Goal: Transaction & Acquisition: Obtain resource

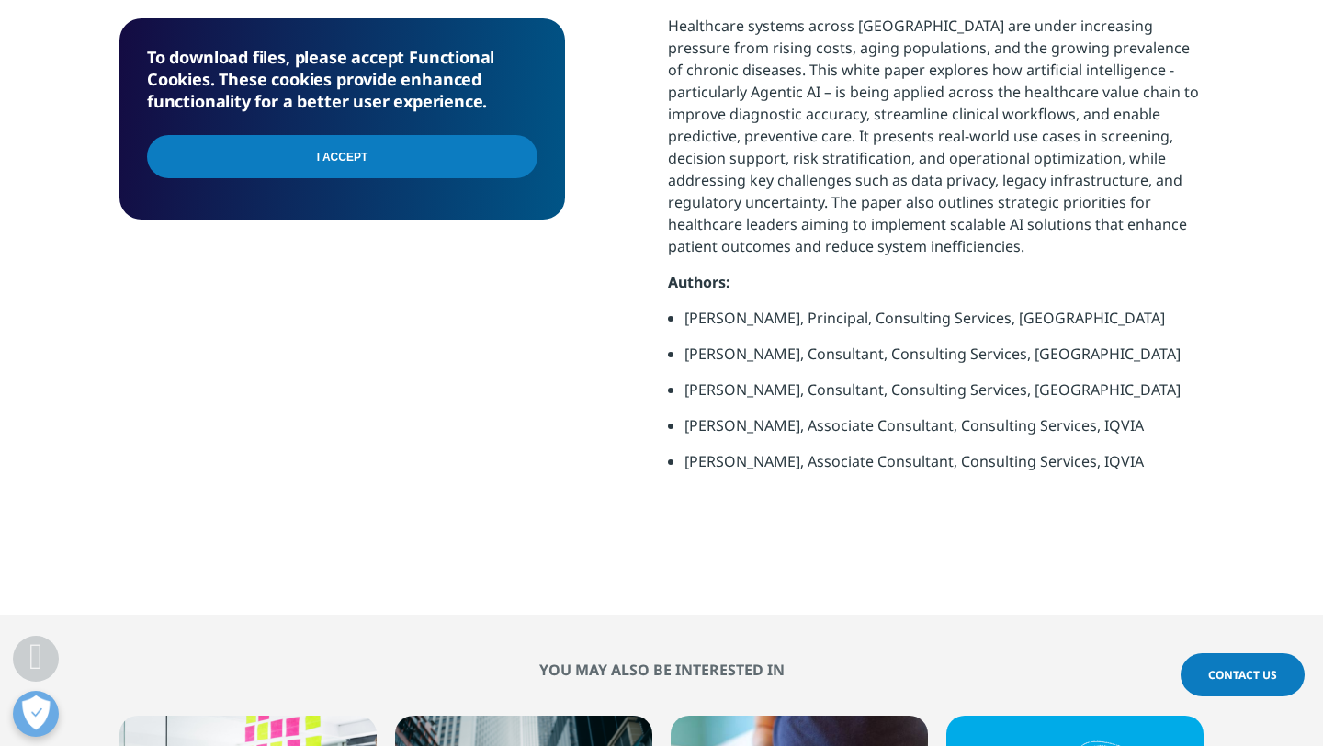
scroll to position [999, 0]
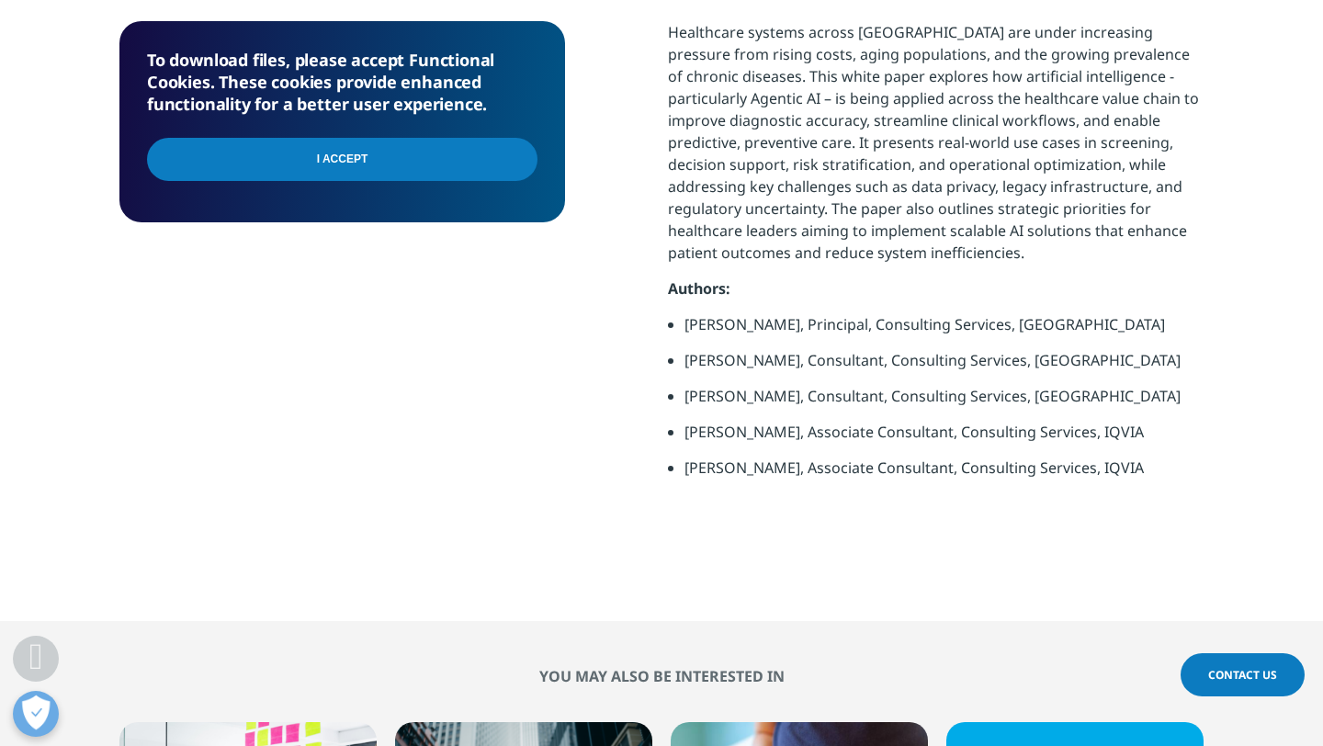
click at [481, 160] on input "I Accept" at bounding box center [342, 159] width 391 height 43
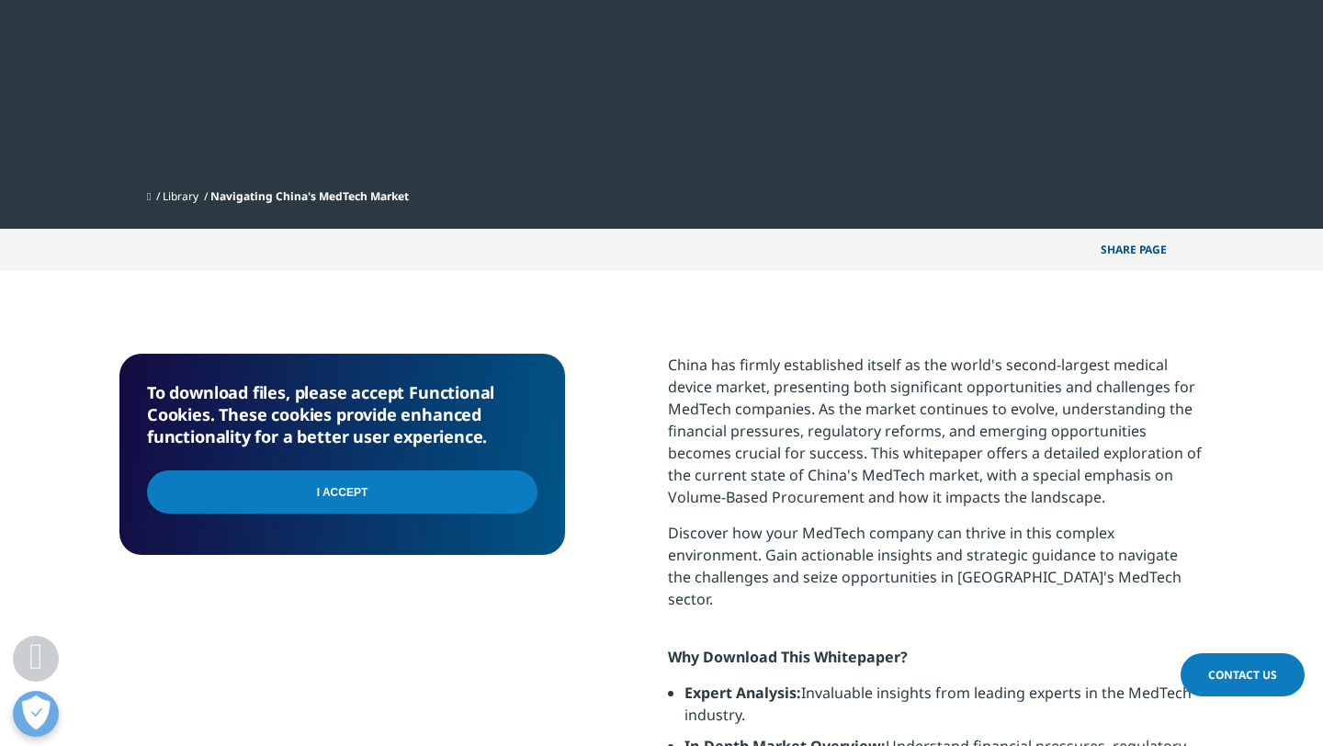
scroll to position [449, 0]
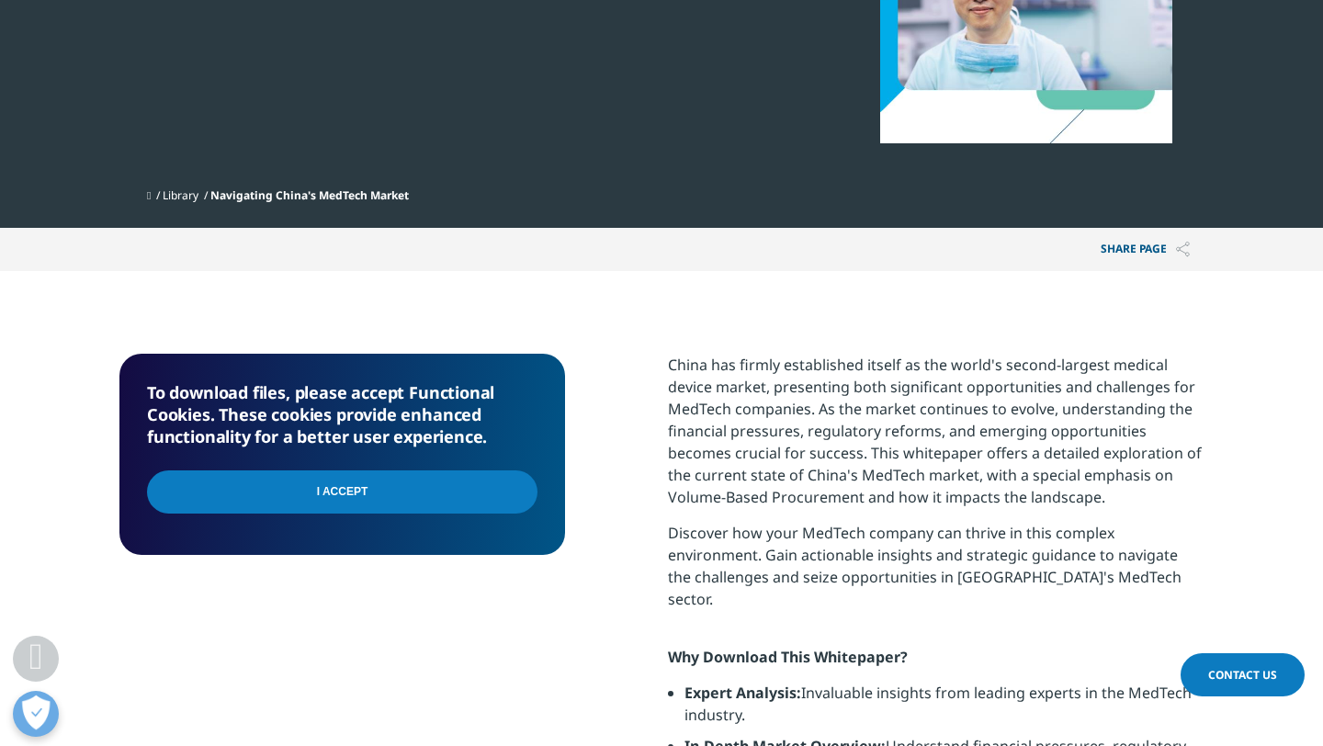
click at [446, 498] on input "I Accept" at bounding box center [342, 491] width 391 height 43
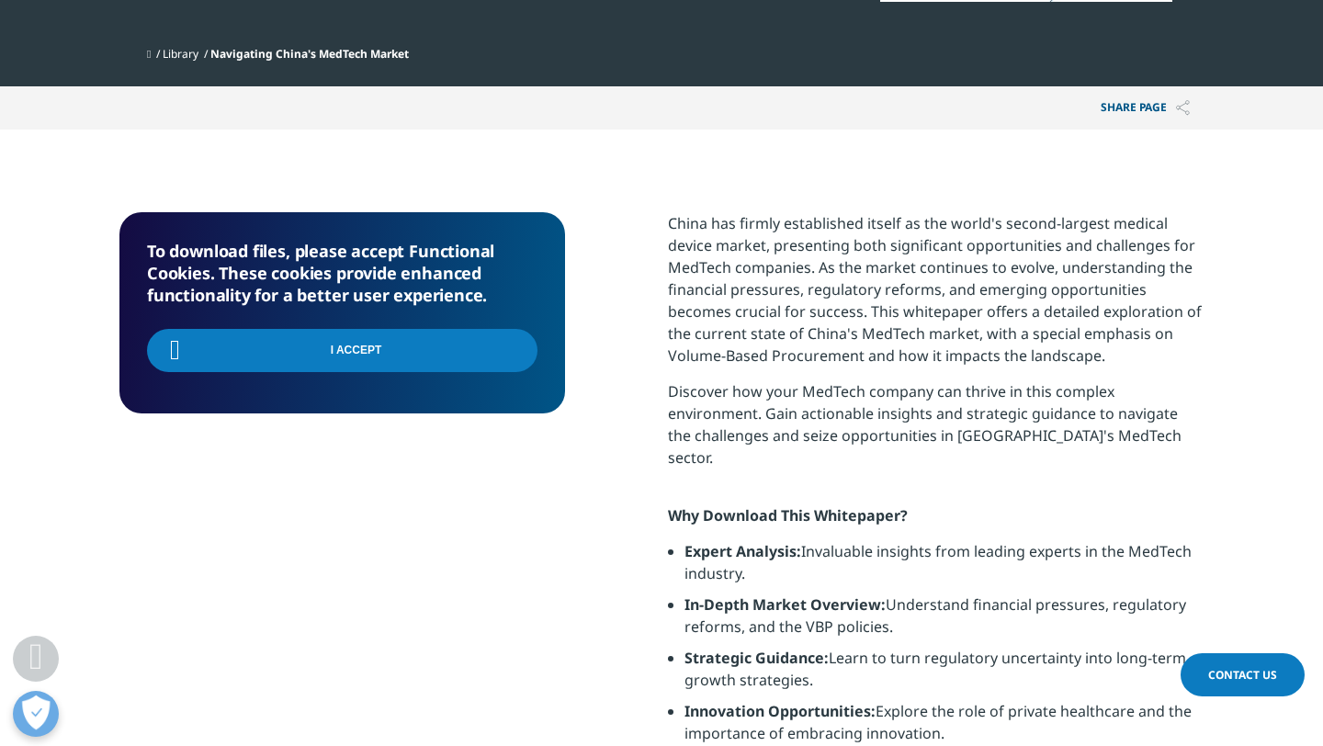
scroll to position [593, 0]
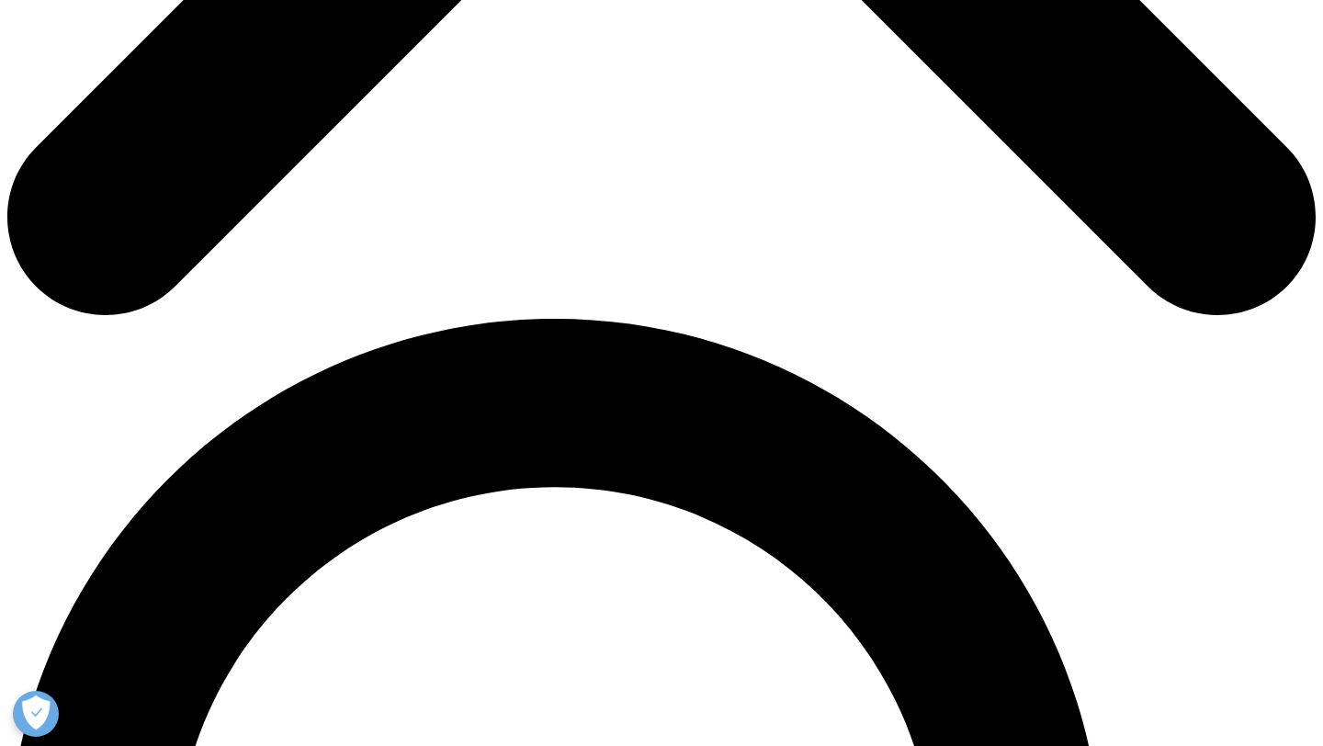
scroll to position [1017, 0]
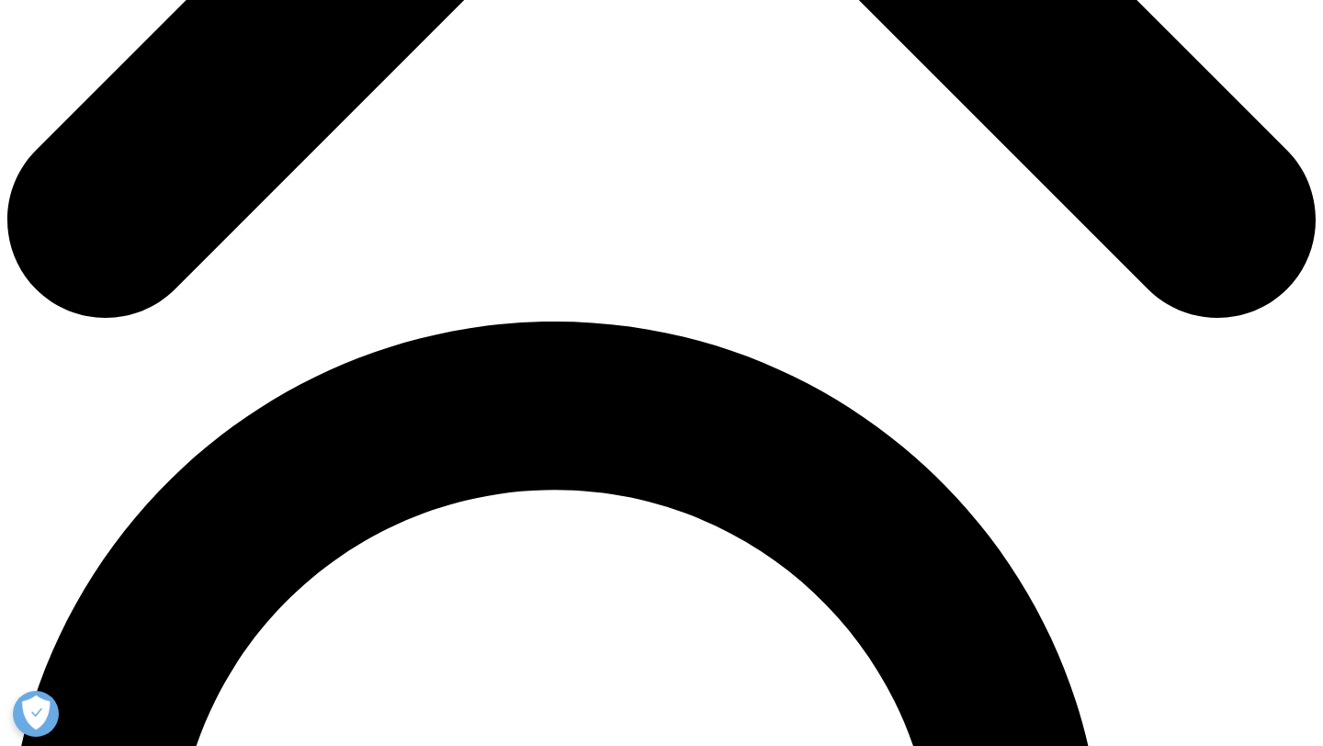
type input "Adam"
type input "Shiew"
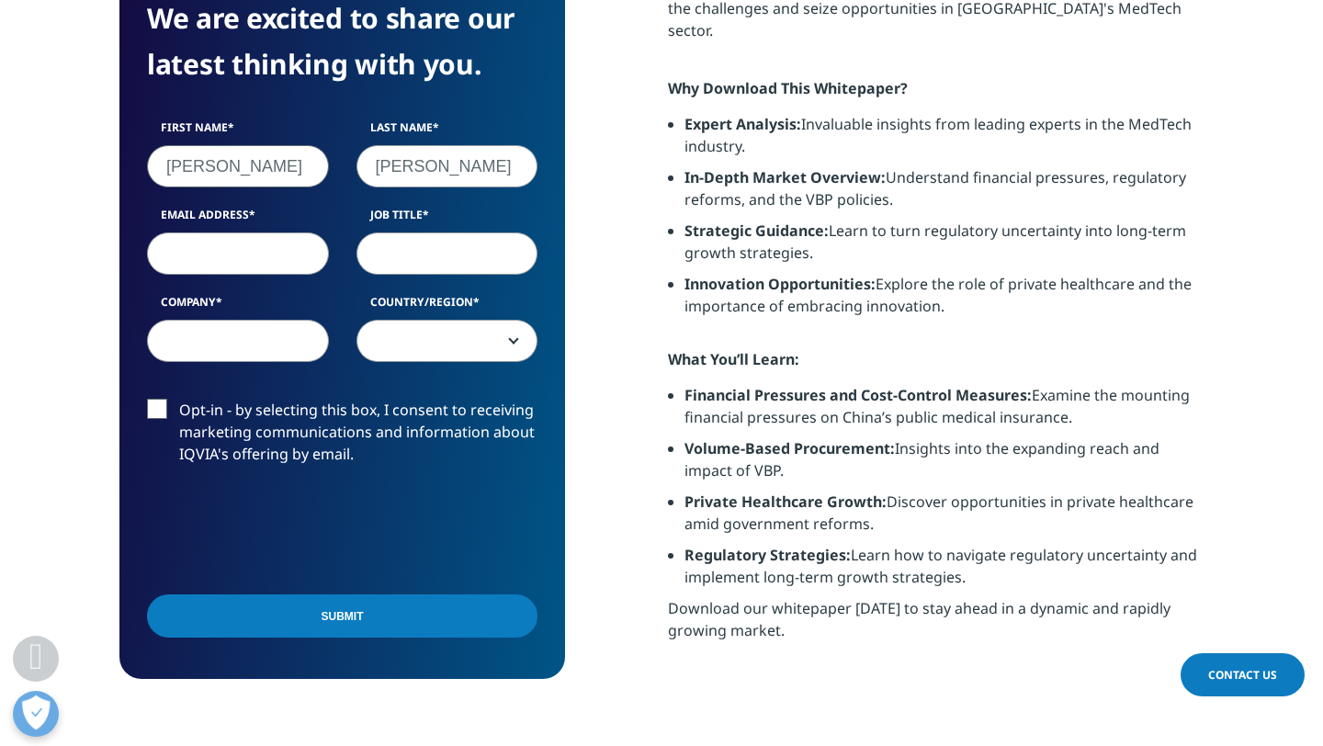
type input "[EMAIL_ADDRESS][DOMAIN_NAME]"
click at [435, 271] on input "Job Title" at bounding box center [448, 253] width 182 height 42
click at [159, 414] on label "Opt-in - by selecting this box, I consent to receiving marketing communications…" at bounding box center [342, 438] width 391 height 76
click at [179, 400] on input "Opt-in - by selecting this box, I consent to receiving marketing communications…" at bounding box center [179, 400] width 0 height 0
click at [399, 249] on input "Job Title" at bounding box center [448, 253] width 182 height 42
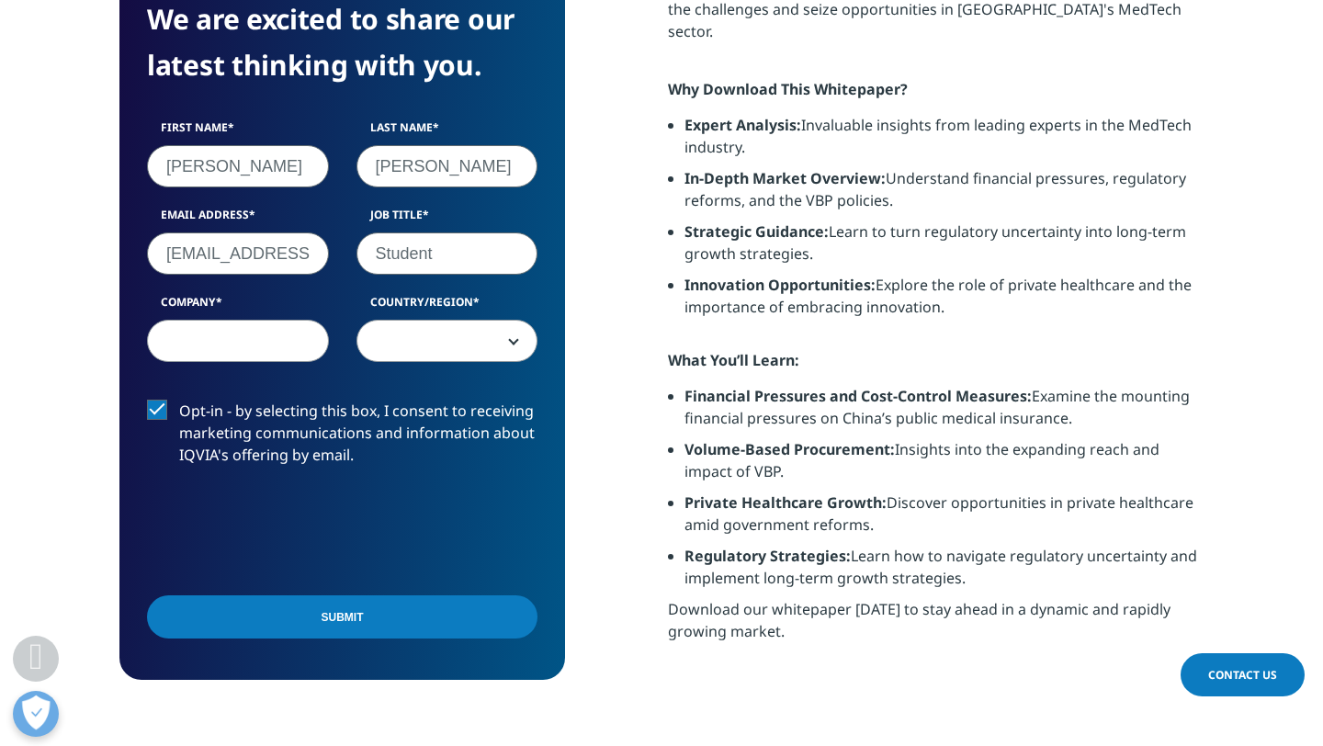
type input "Student"
click at [256, 340] on input "Company" at bounding box center [238, 341] width 182 height 42
type input "HKUST"
click at [468, 351] on span at bounding box center [447, 342] width 180 height 42
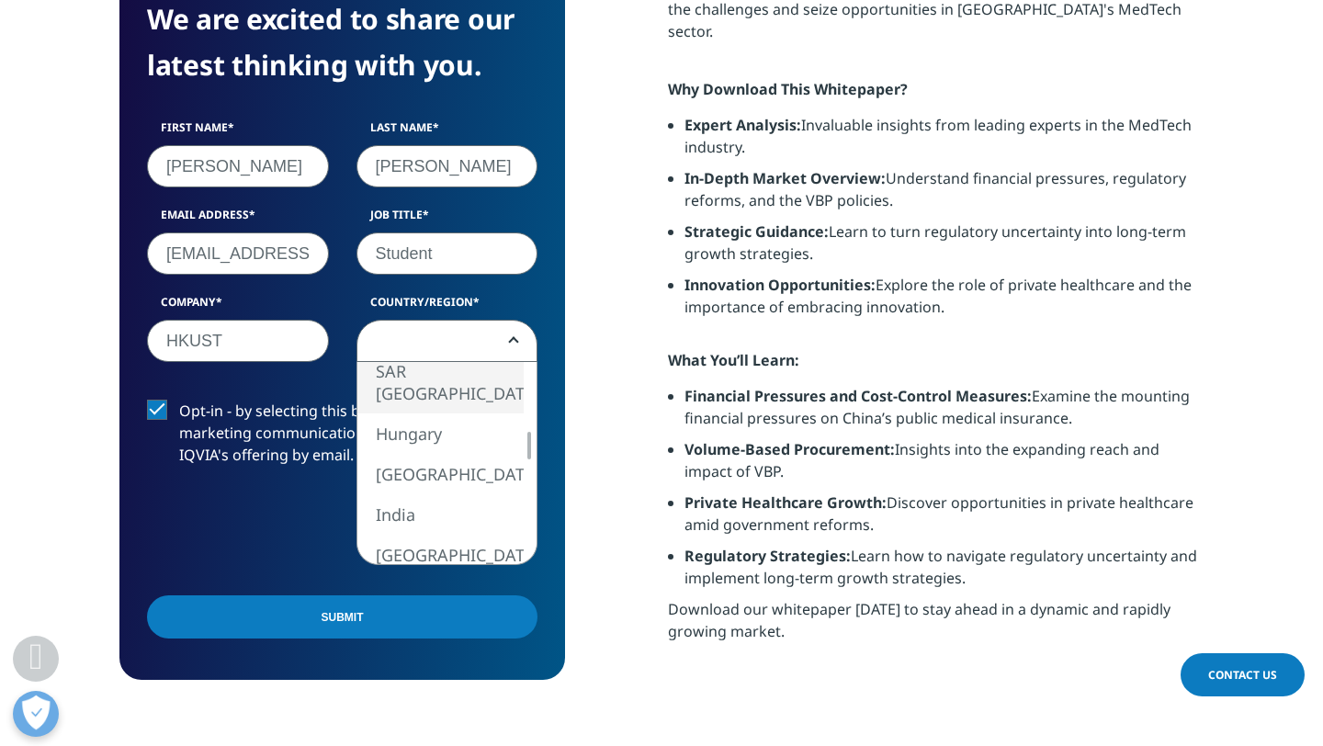
select select "Hong Kong SAR China"
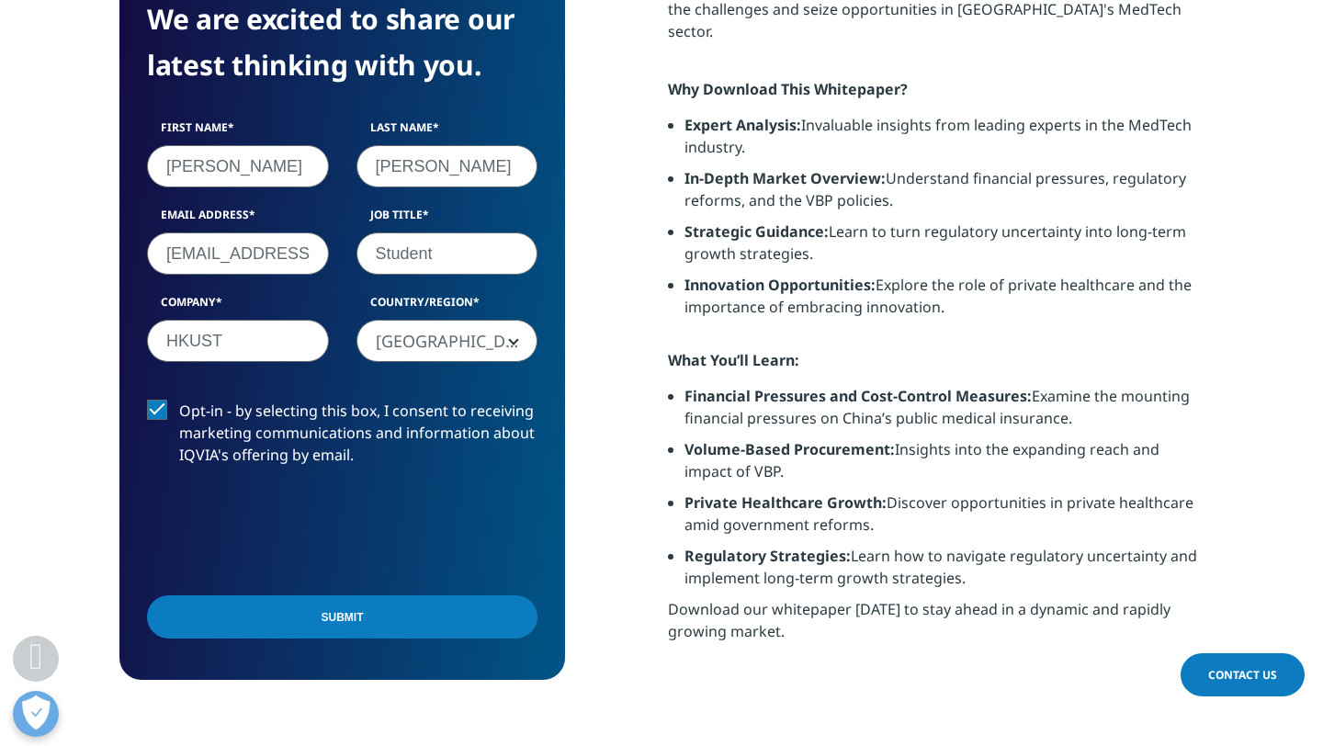
click at [253, 619] on input "Submit" at bounding box center [342, 616] width 391 height 43
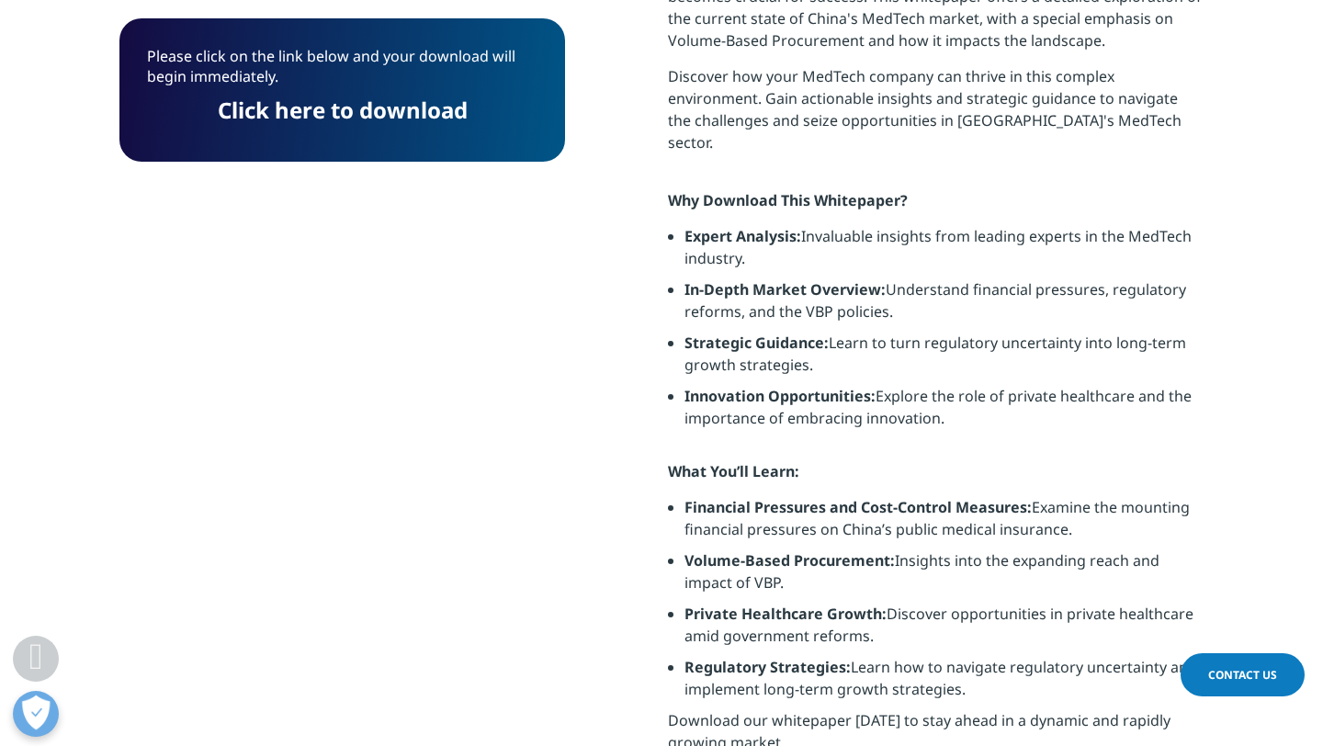
scroll to position [764, 0]
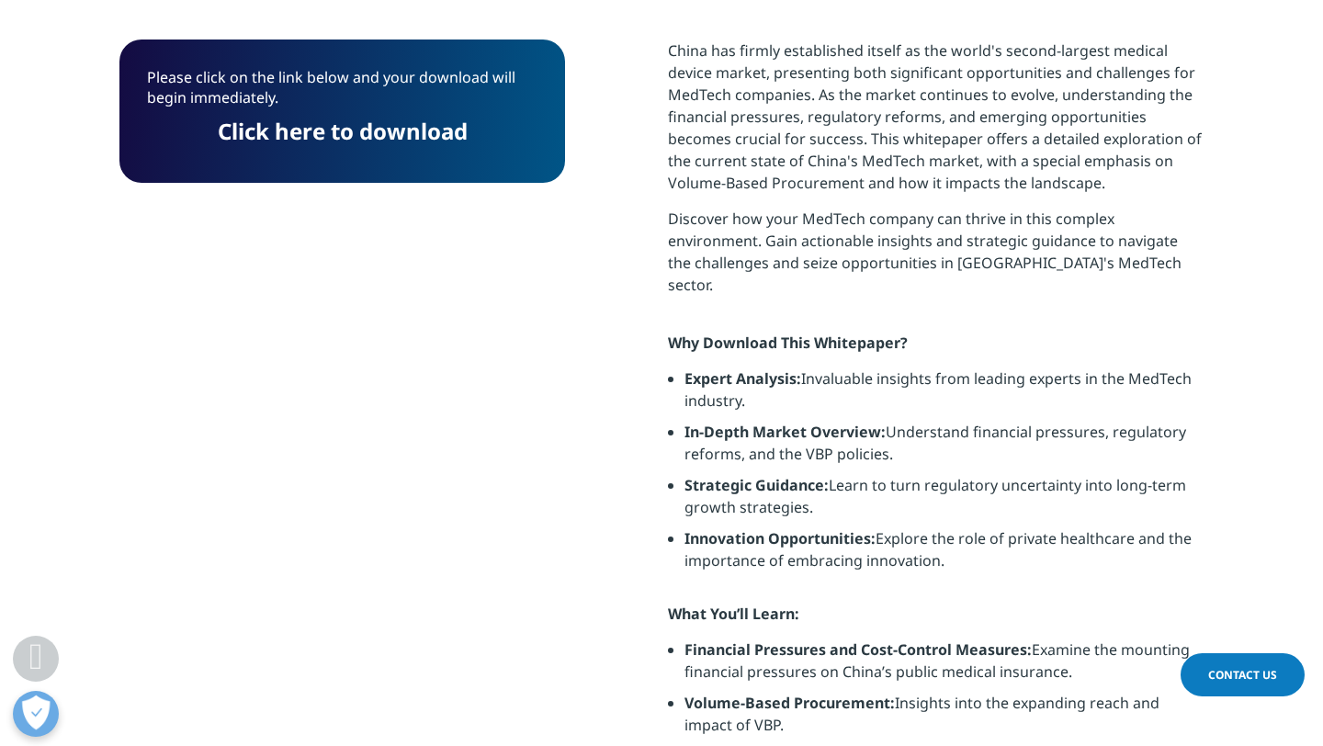
click at [405, 140] on link "Click here to download" at bounding box center [343, 131] width 250 height 30
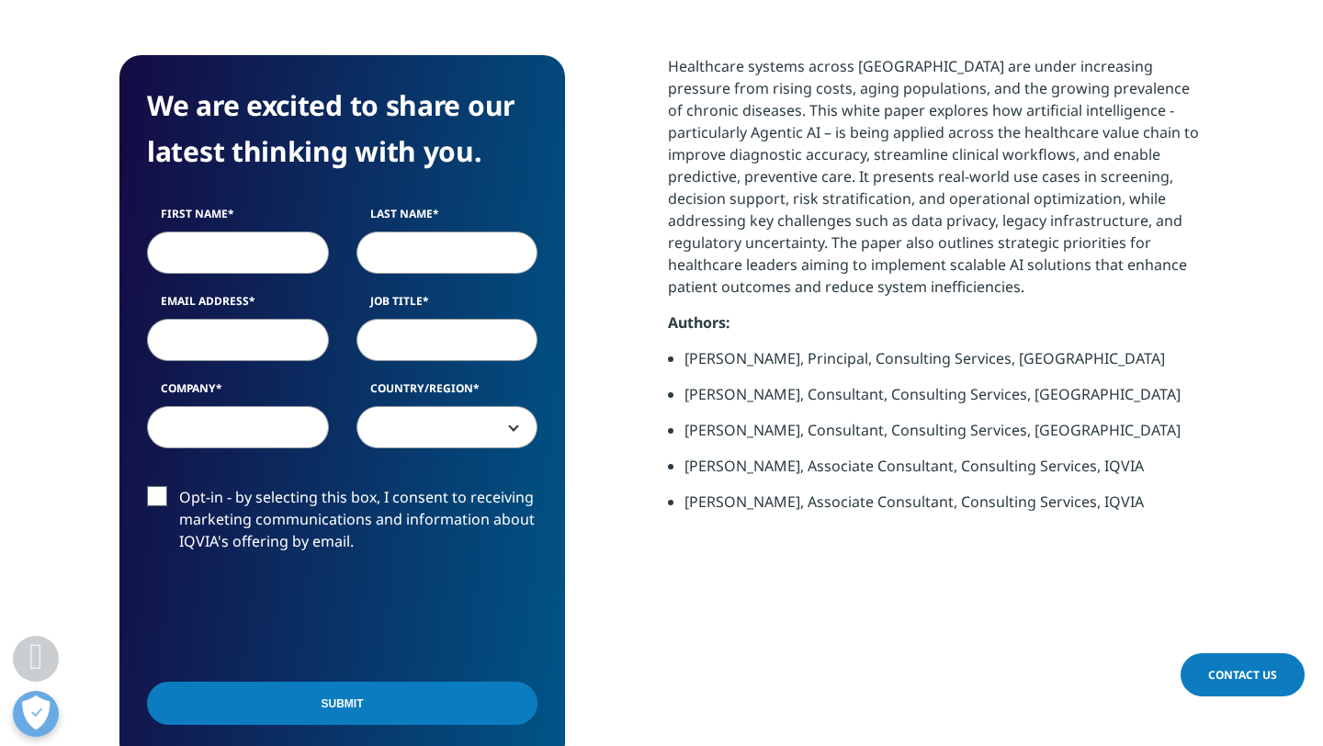
scroll to position [986, 0]
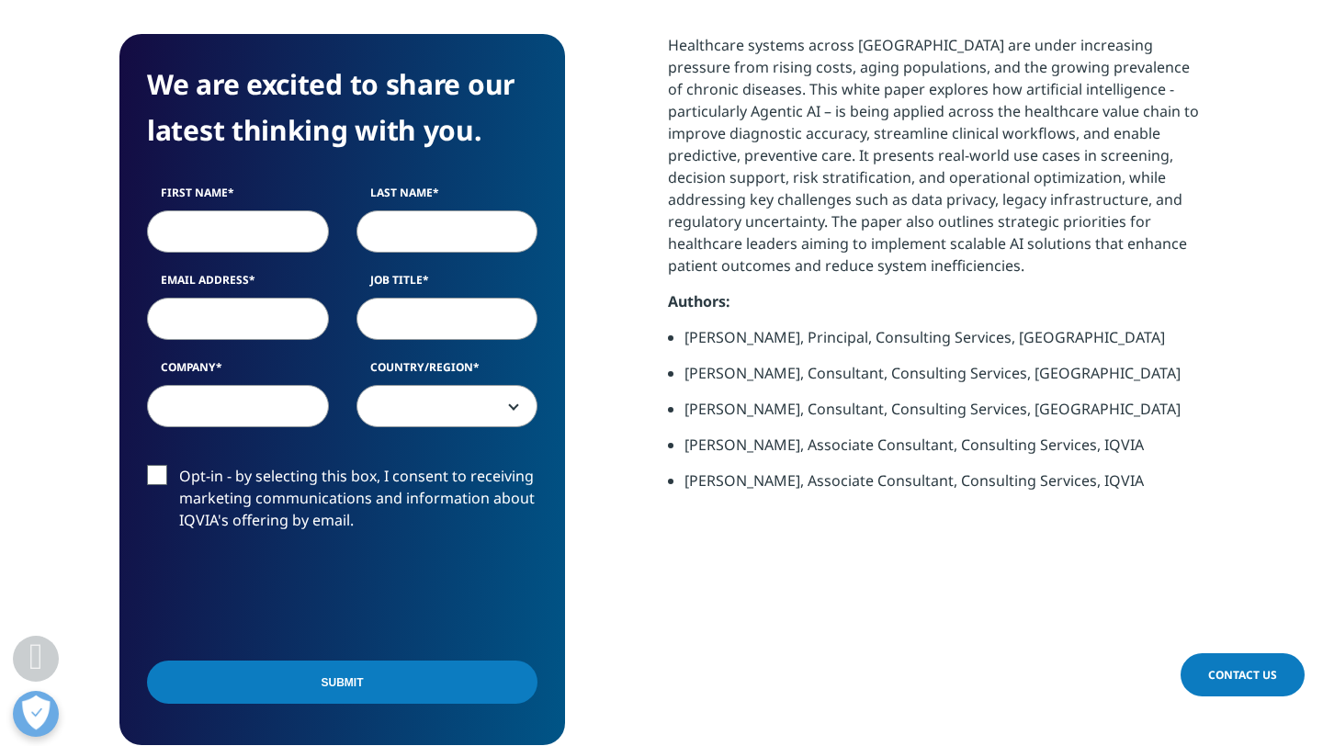
click at [260, 232] on input "First Name" at bounding box center [238, 231] width 182 height 42
type input "Adam"
type input "Shiew"
type input "jrshiew@gmail.com"
click at [381, 316] on input "Job Title" at bounding box center [448, 319] width 182 height 42
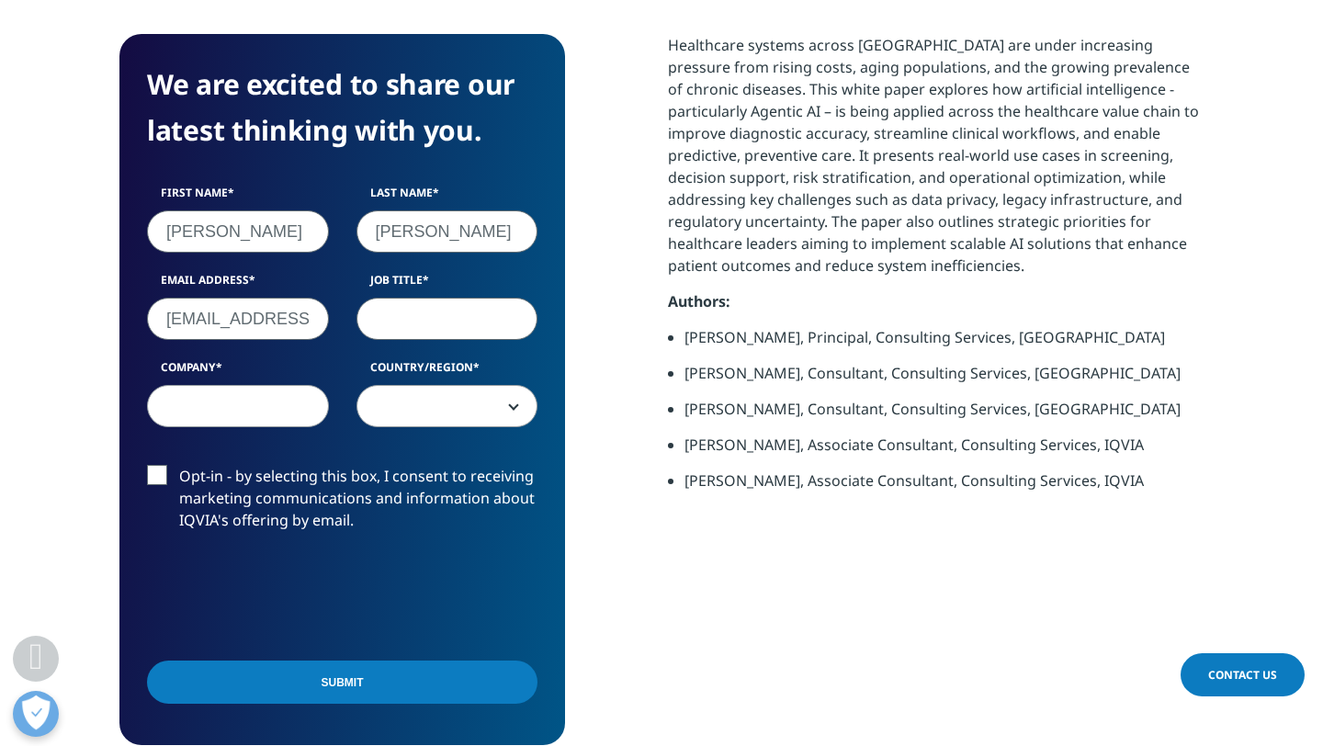
type input "Student"
click at [255, 413] on input "Company" at bounding box center [238, 406] width 182 height 42
type input "HKUST"
click at [477, 413] on span at bounding box center [447, 407] width 180 height 42
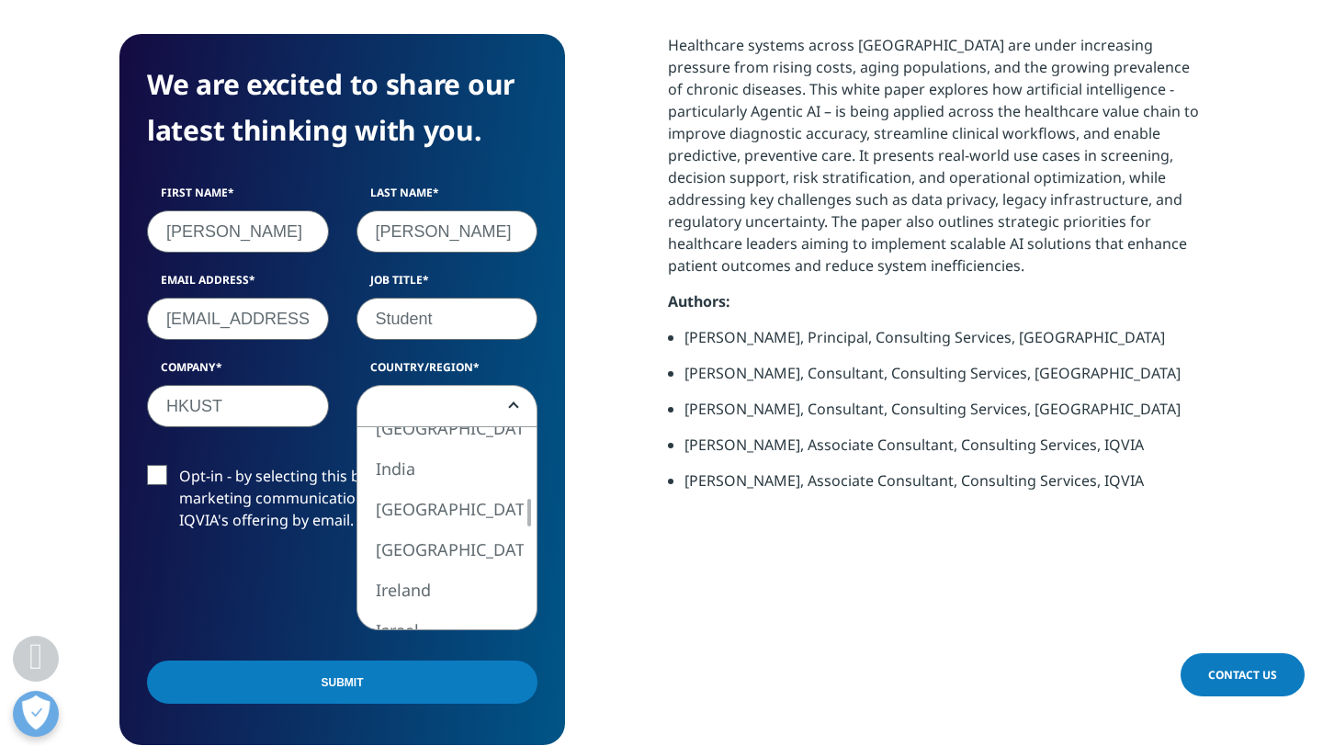
select select "Hong Kong SAR China"
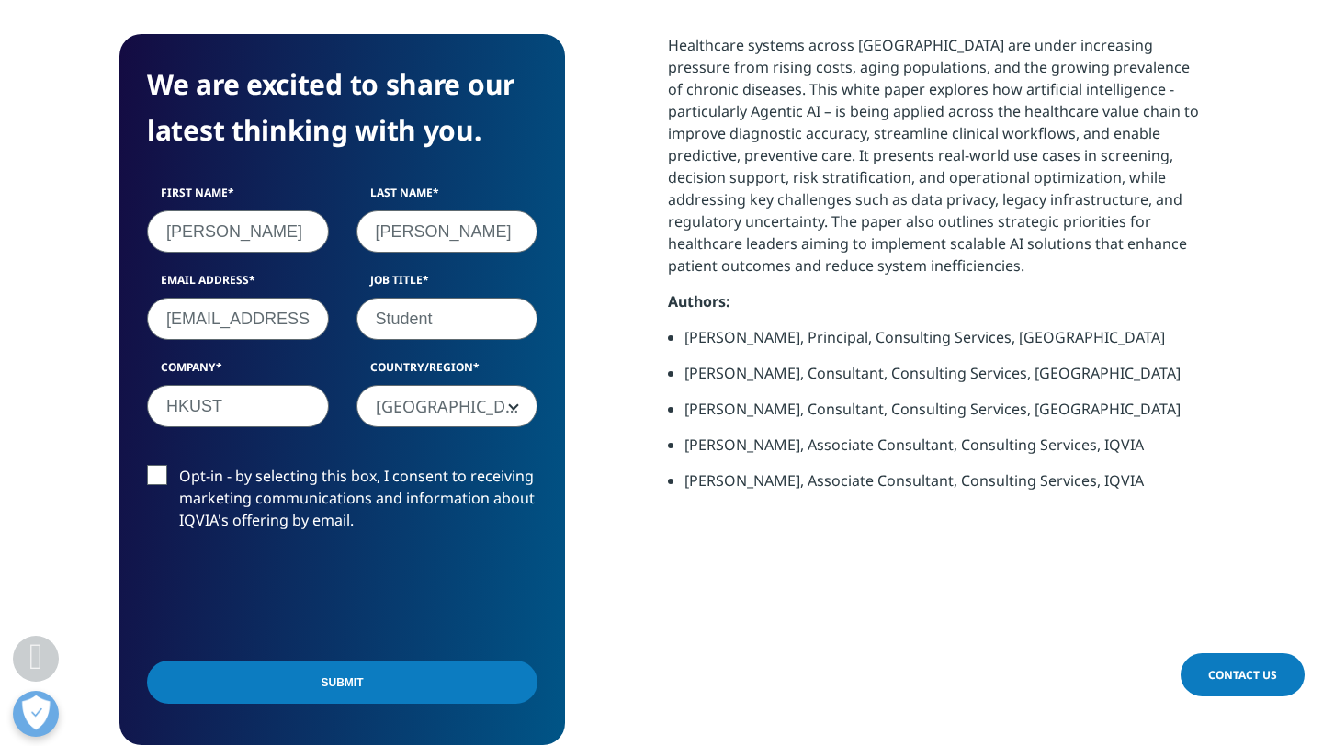
click at [266, 690] on input "Submit" at bounding box center [342, 682] width 391 height 43
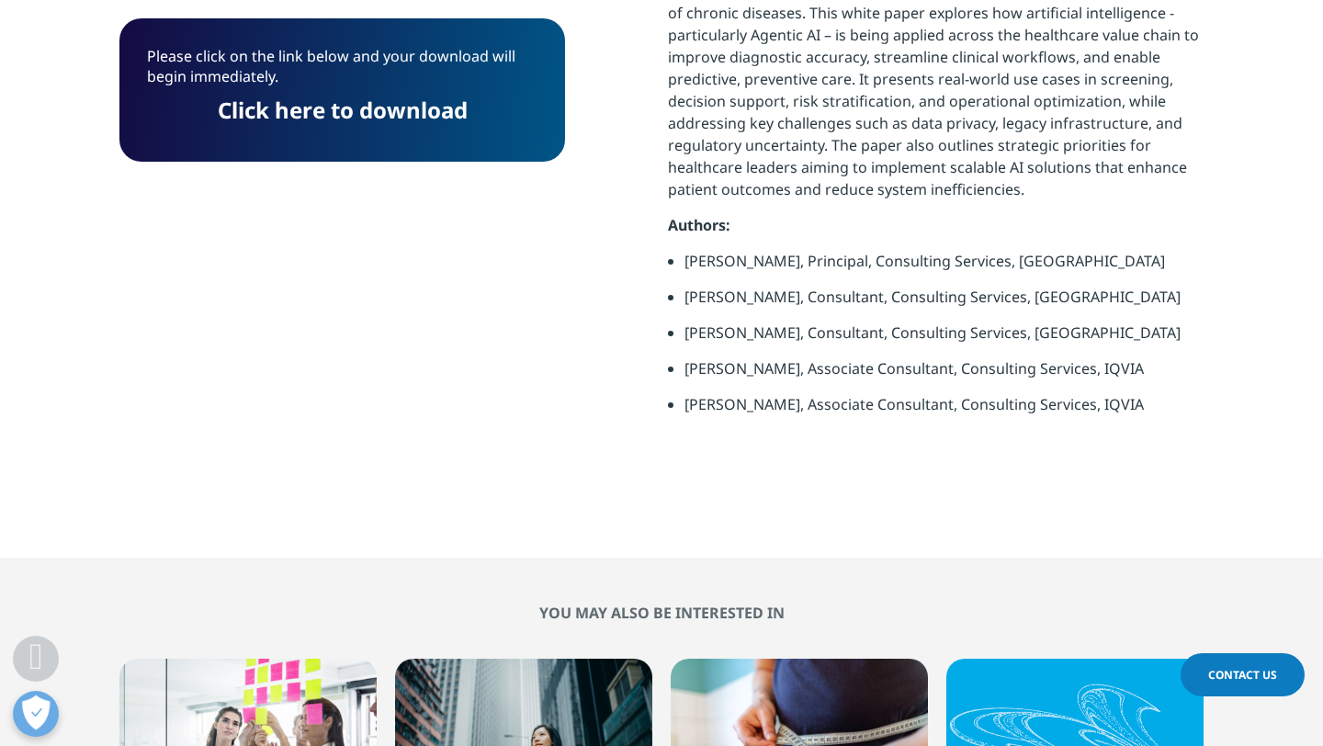
scroll to position [1061, 0]
click at [414, 119] on link "Click here to download" at bounding box center [343, 110] width 250 height 30
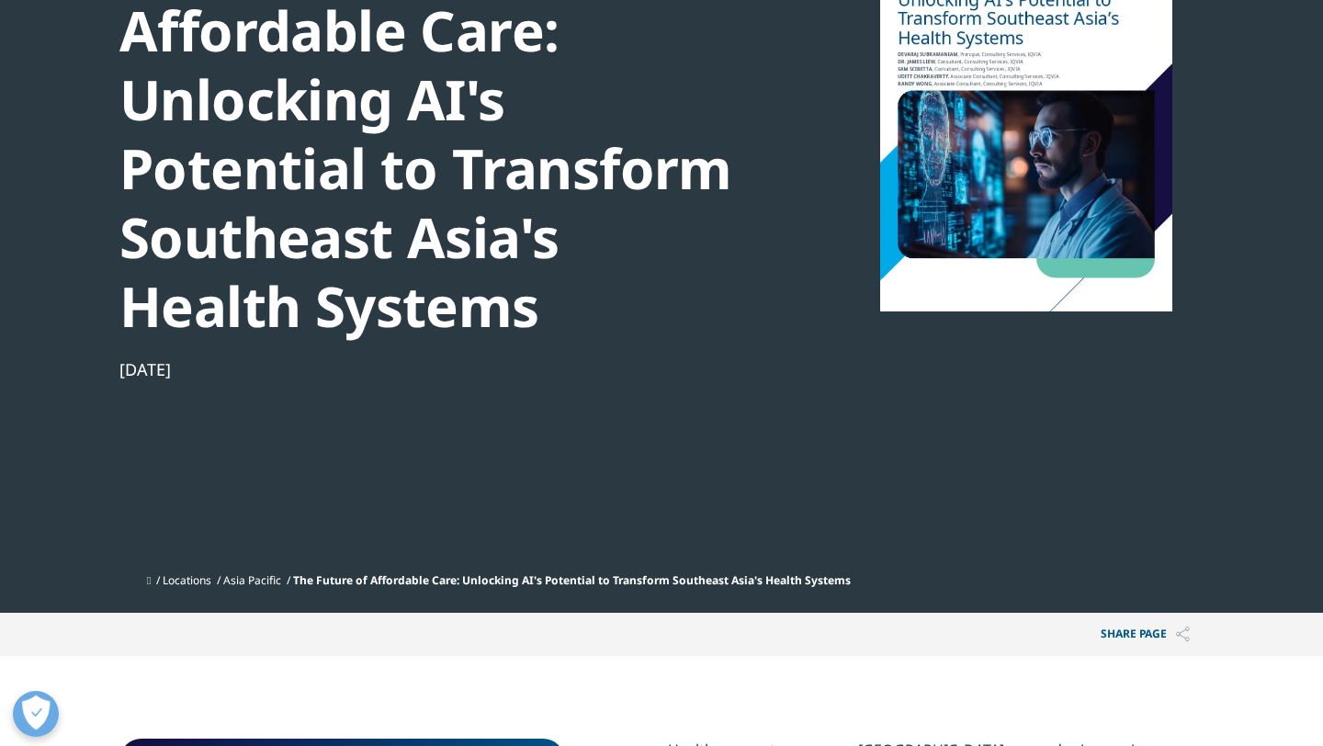
scroll to position [0, 0]
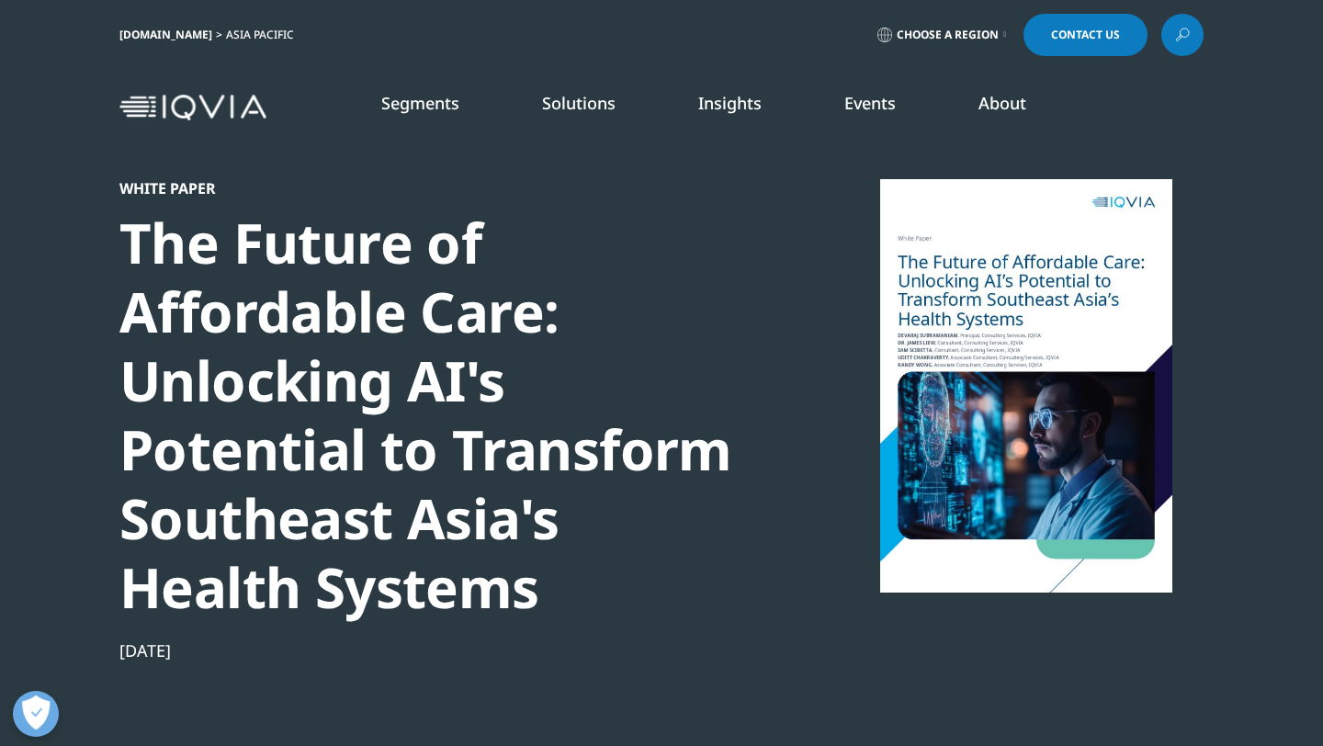
click at [91, 323] on div "Our Latest Whitepapers Get the latest insights on our life sciences, healthcare…" at bounding box center [165, 268] width 275 height 153
click at [93, 327] on link "Learn More" at bounding box center [165, 335] width 256 height 16
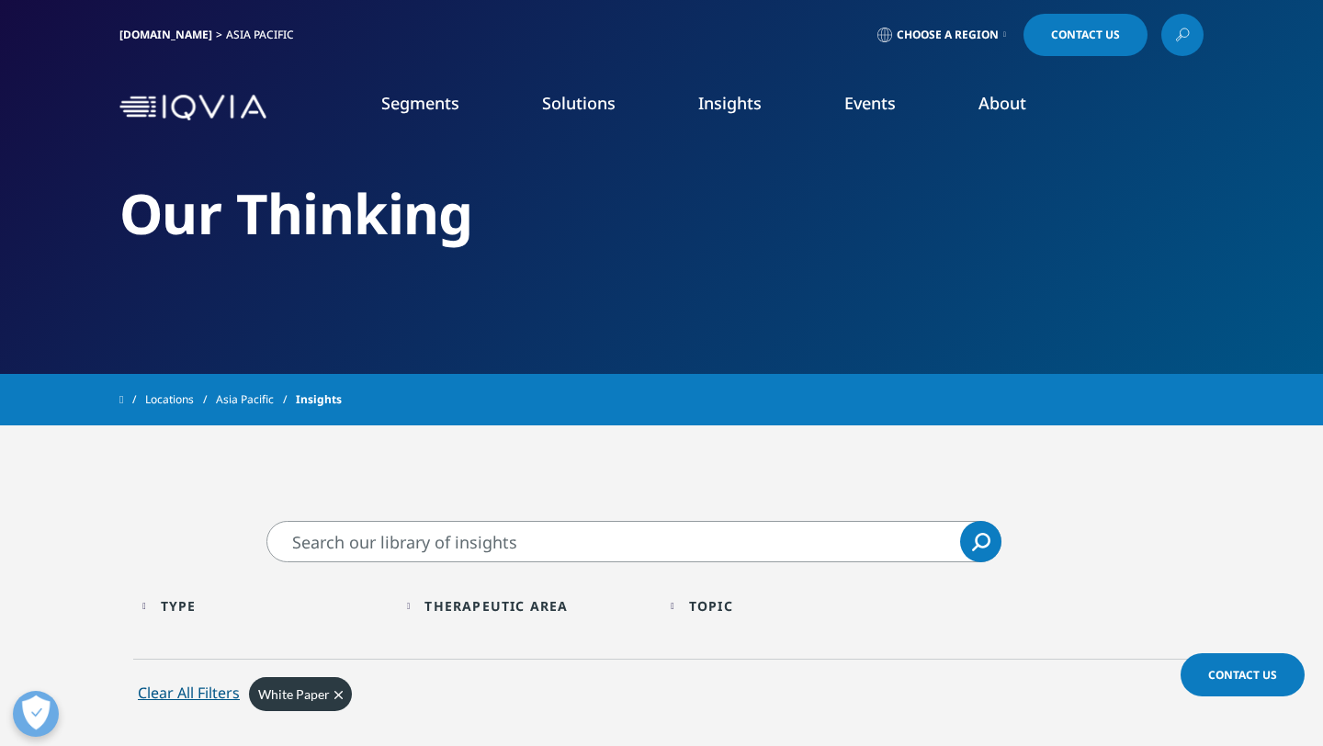
click at [371, 334] on link "Discover Insights" at bounding box center [439, 337] width 256 height 16
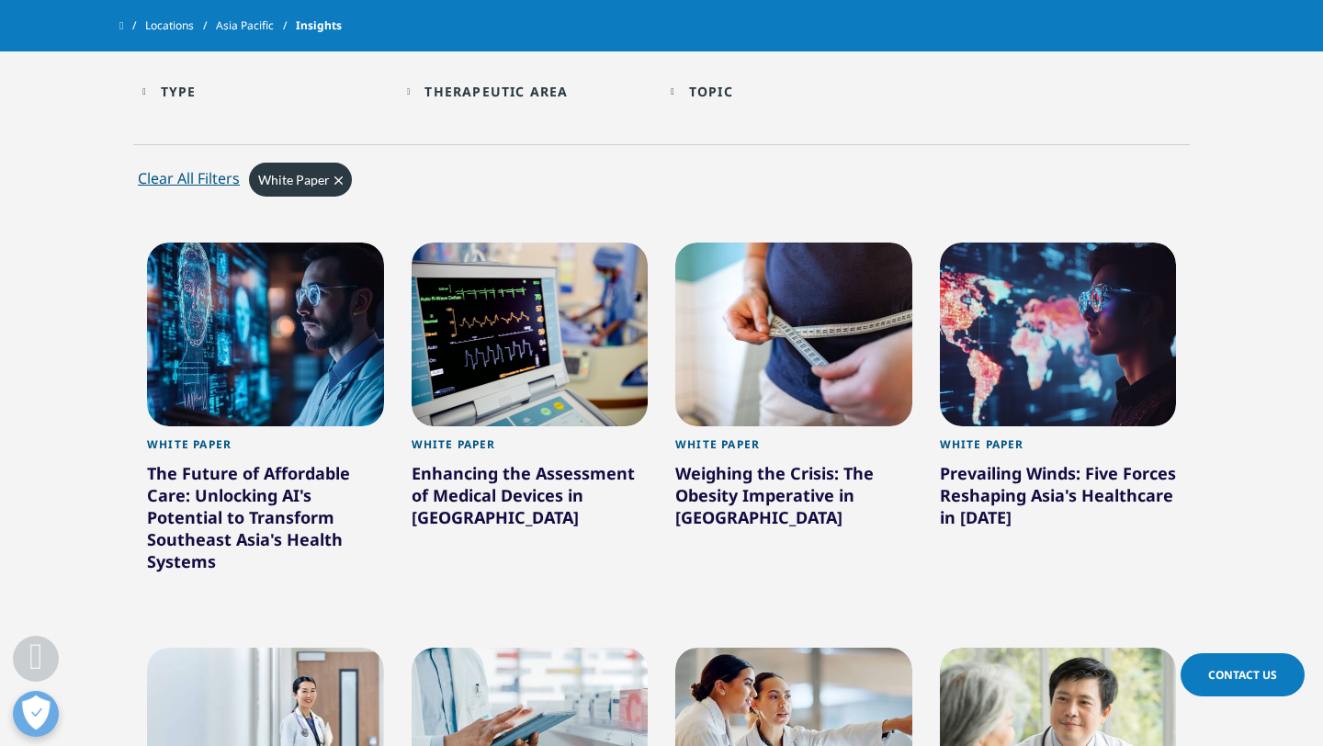
scroll to position [486, 0]
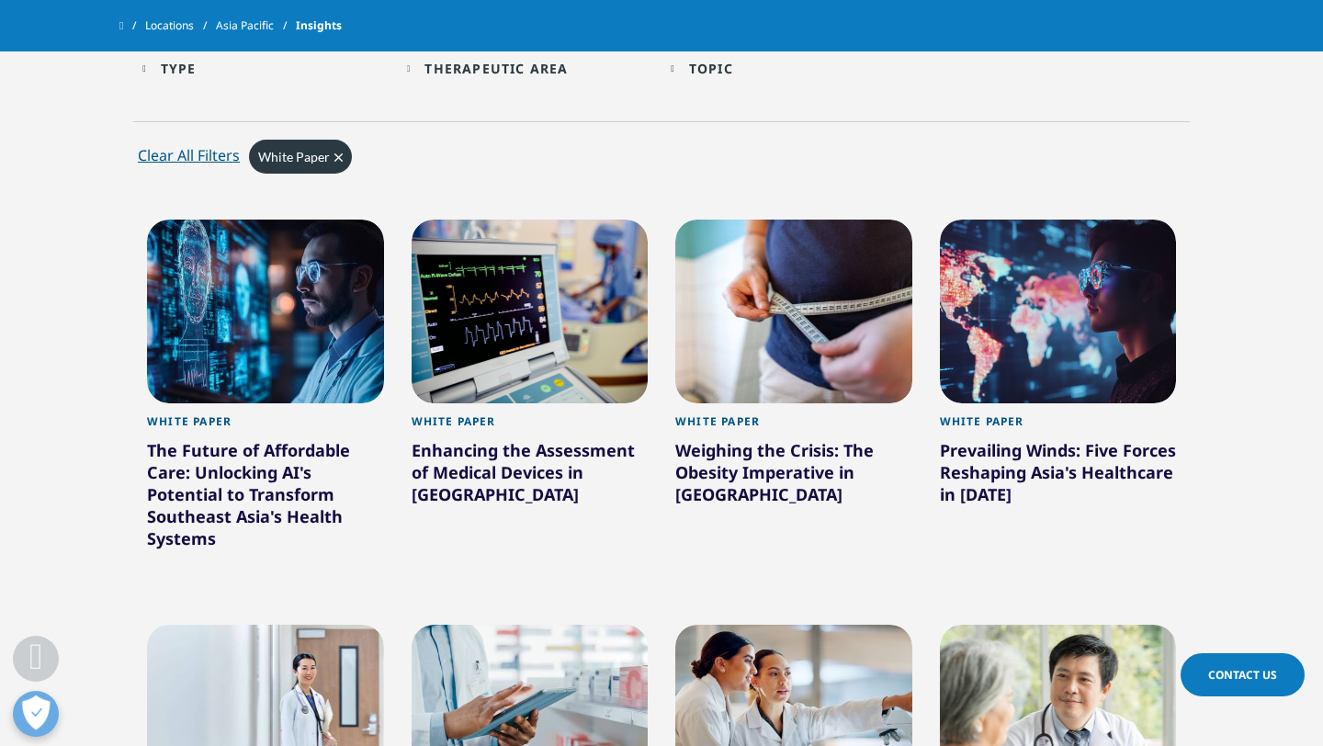
click at [488, 67] on div "Therapeutic Area" at bounding box center [496, 68] width 143 height 17
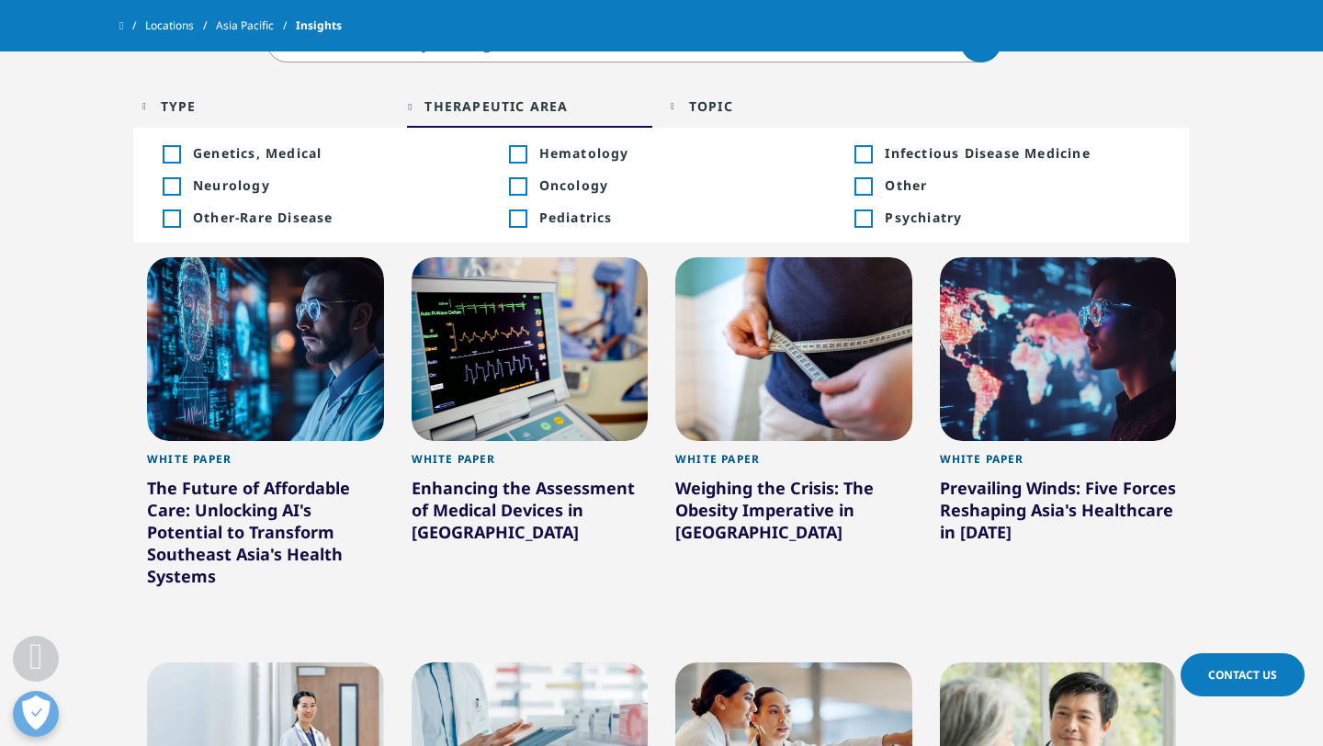
scroll to position [439, 0]
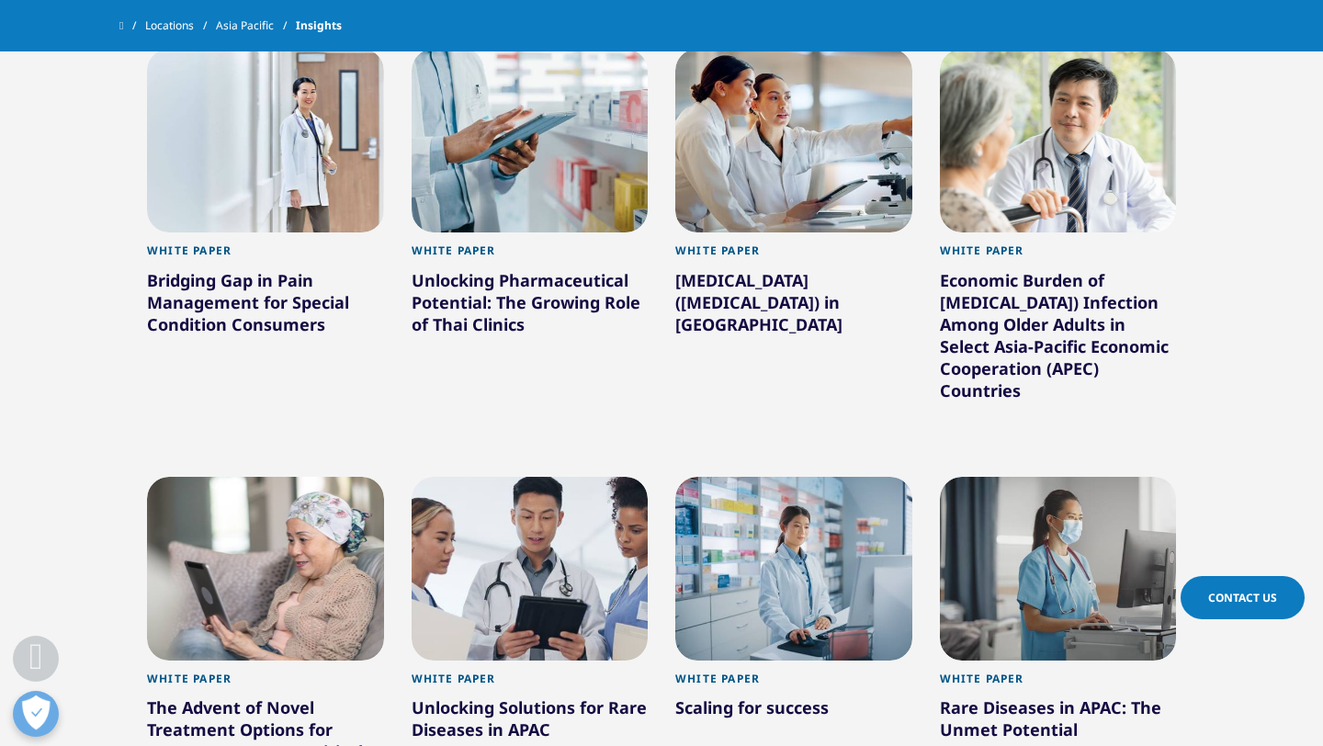
scroll to position [1472, 0]
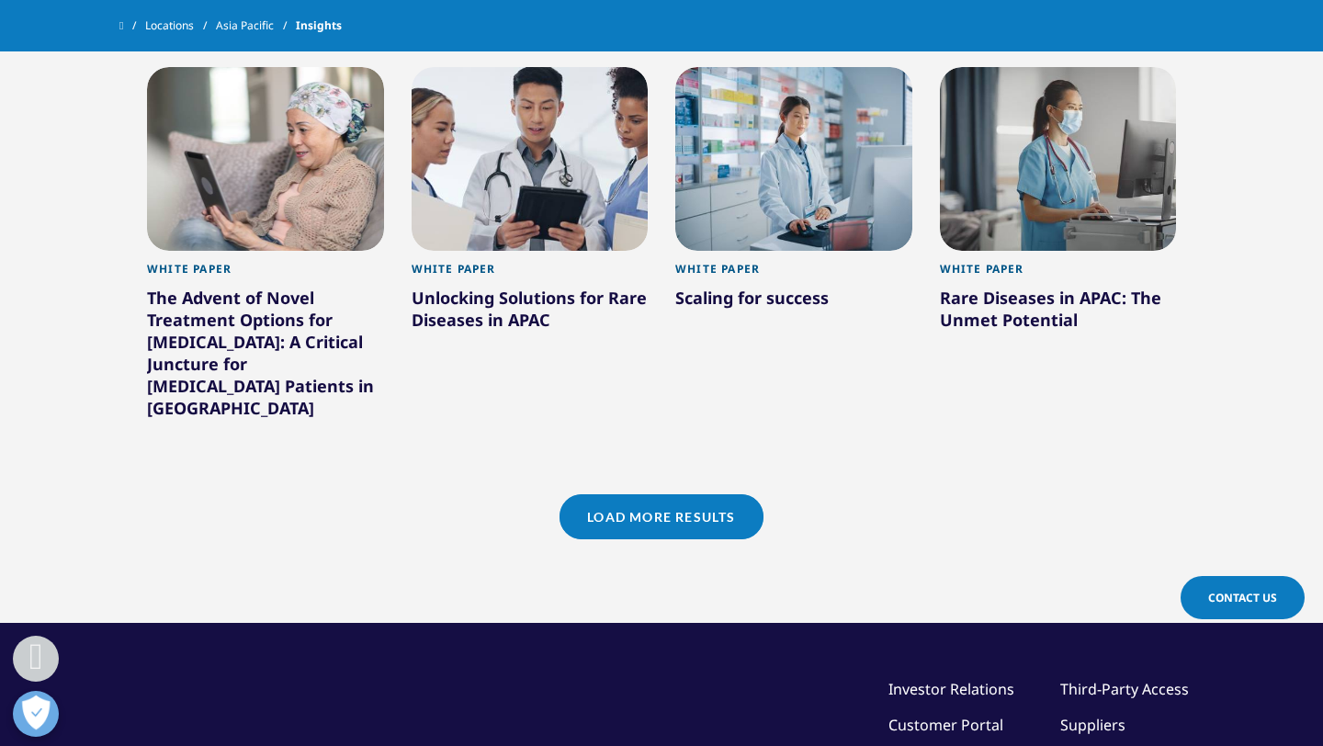
click at [733, 509] on link "Load More Results" at bounding box center [661, 516] width 203 height 45
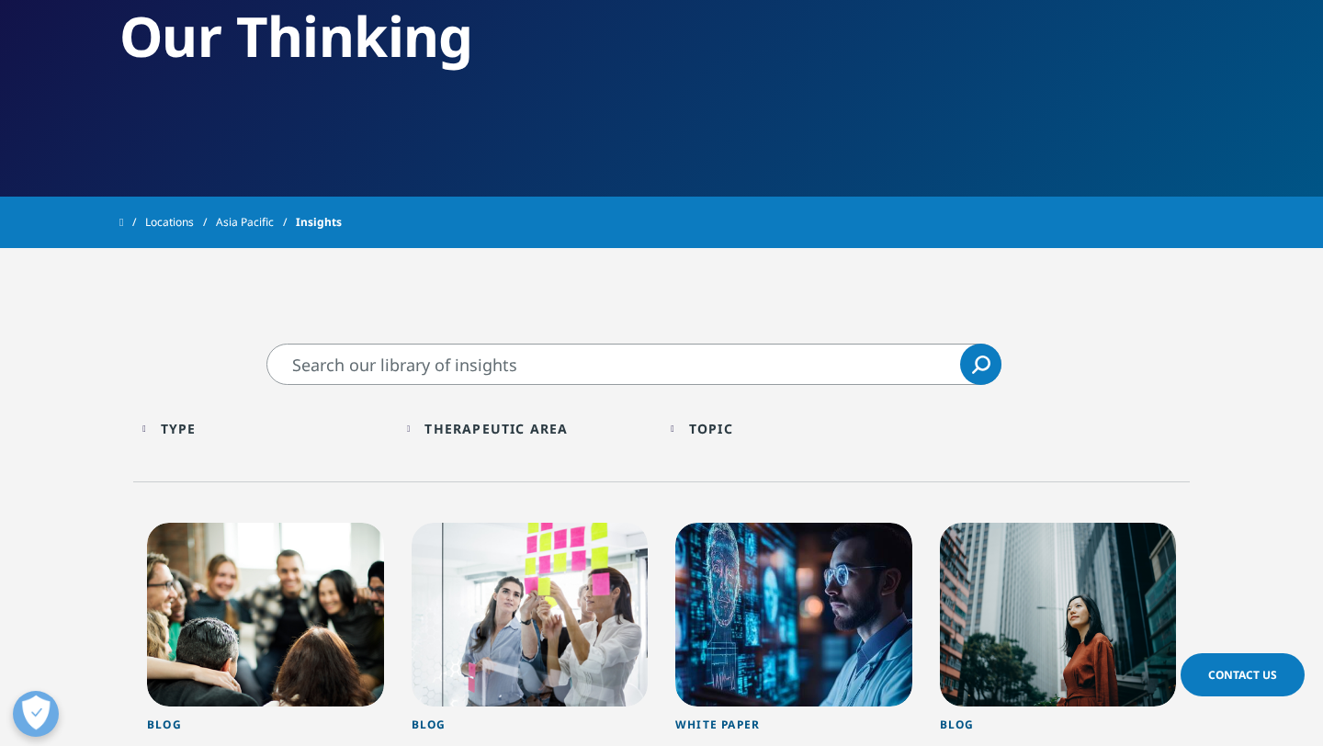
scroll to position [168, 0]
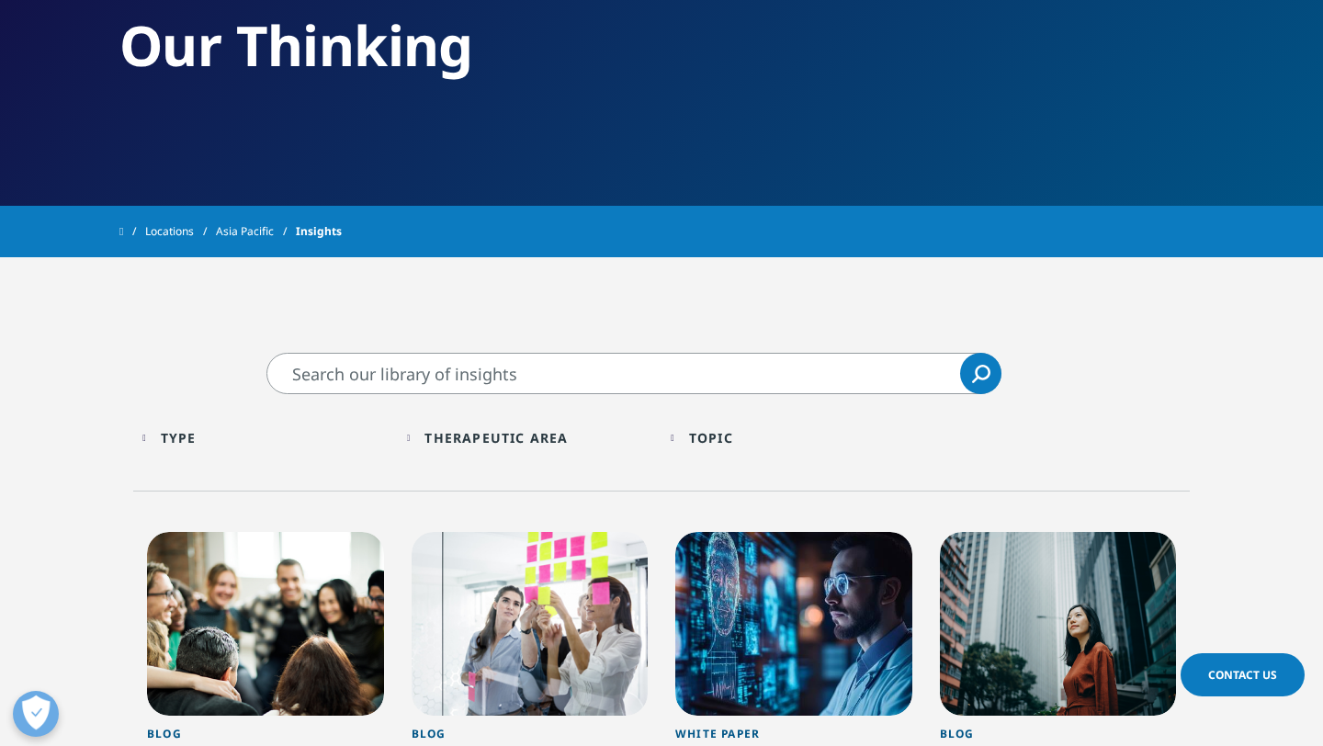
click at [182, 447] on div "Type Loading Clear Or/And Operator" at bounding box center [265, 437] width 246 height 43
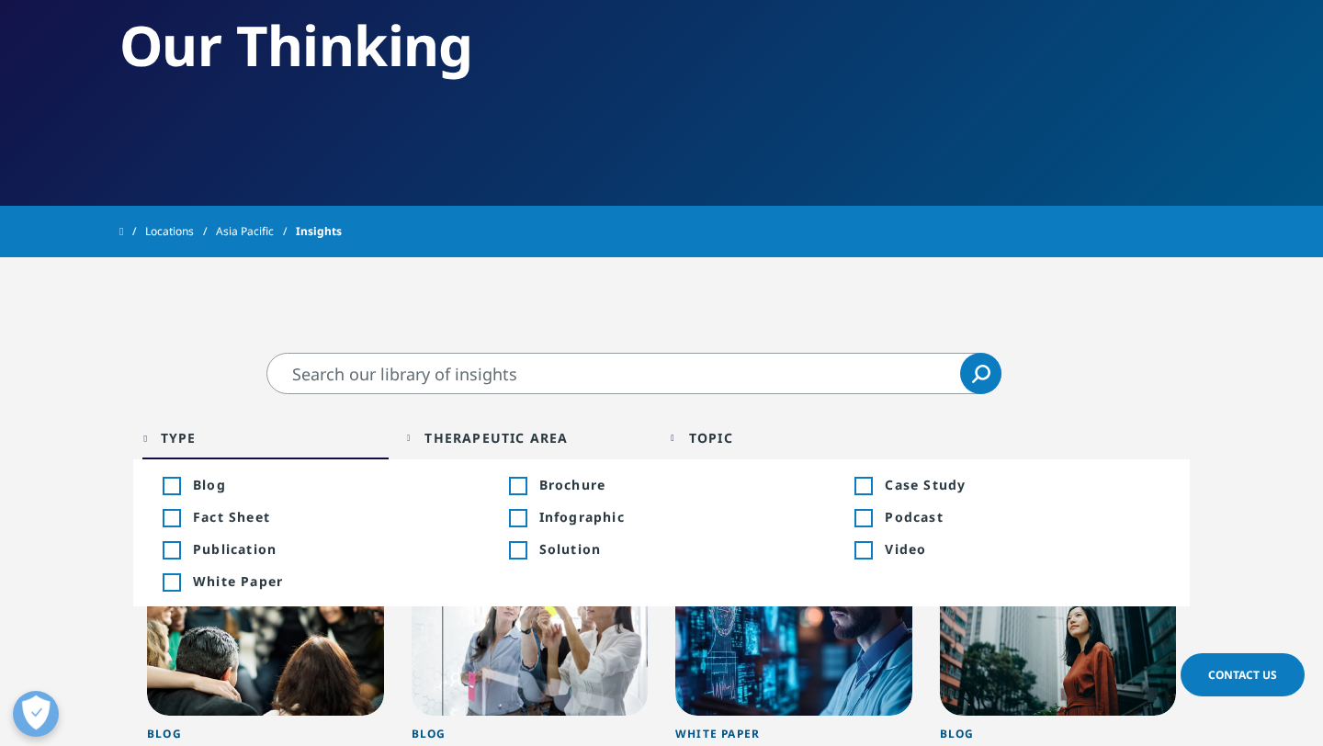
click at [936, 491] on span "Case Study" at bounding box center [1023, 484] width 276 height 17
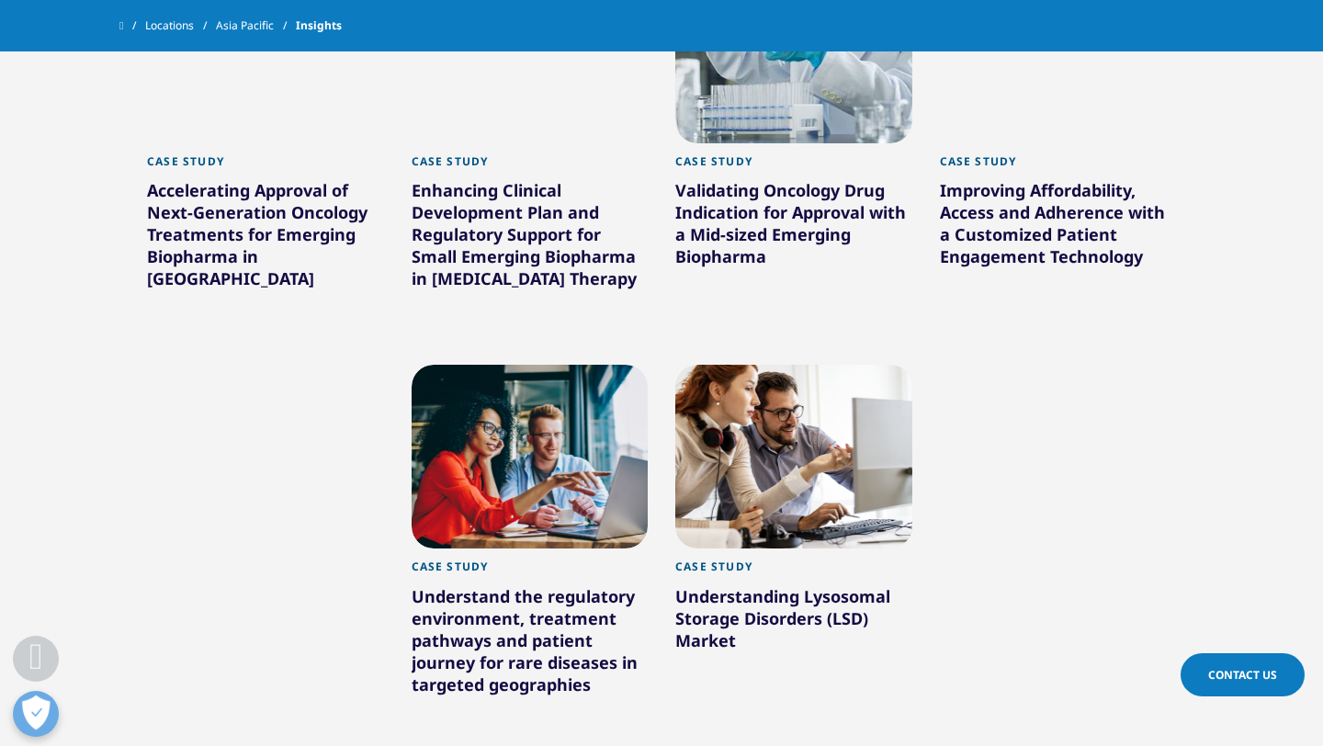
scroll to position [750, 0]
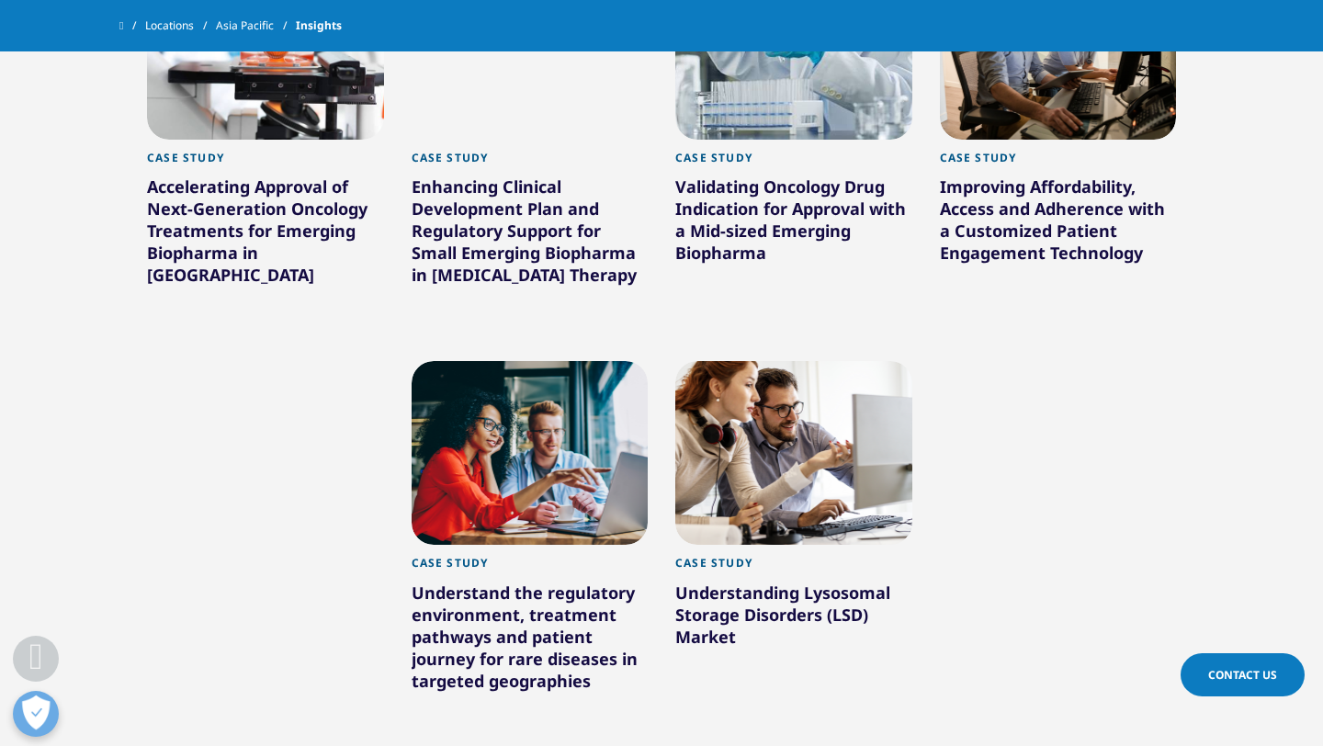
click at [298, 210] on div "Accelerating Approval of Next-Generation Oncology Treatments for Emerging Bioph…" at bounding box center [265, 235] width 237 height 118
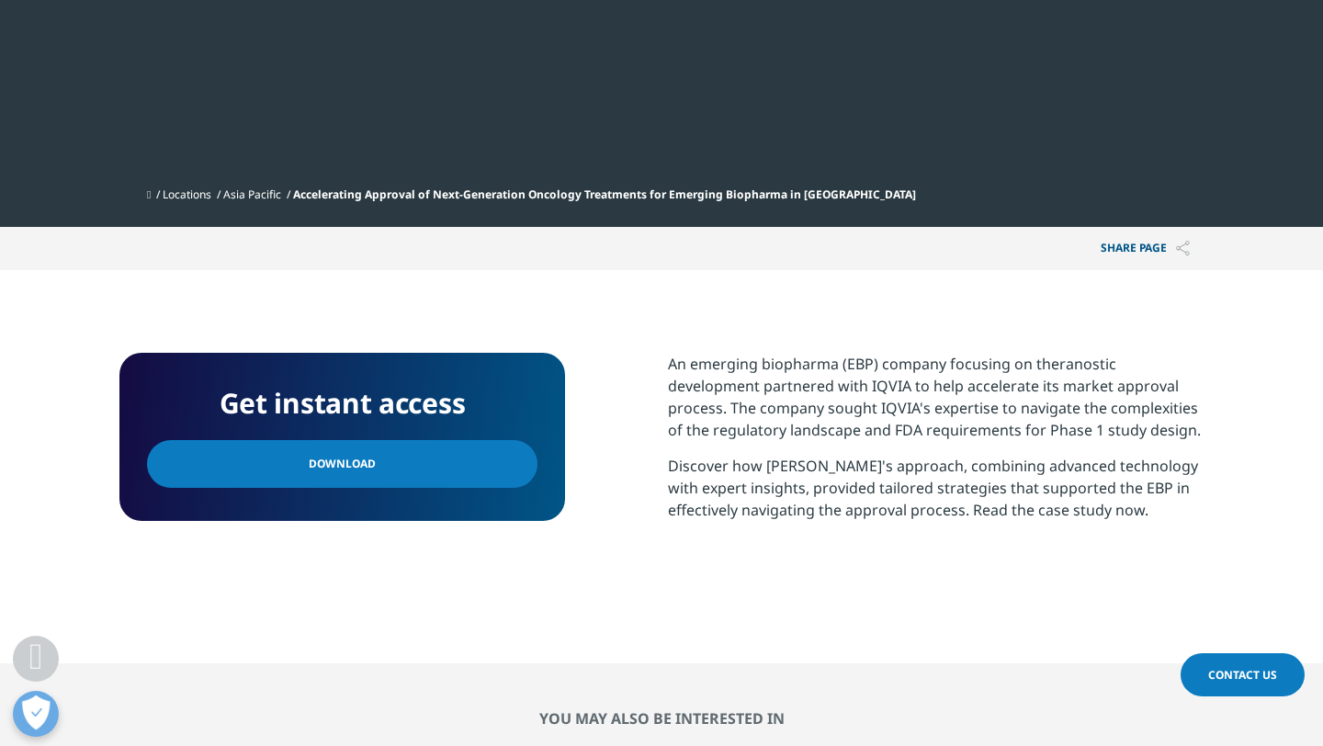
scroll to position [911, 0]
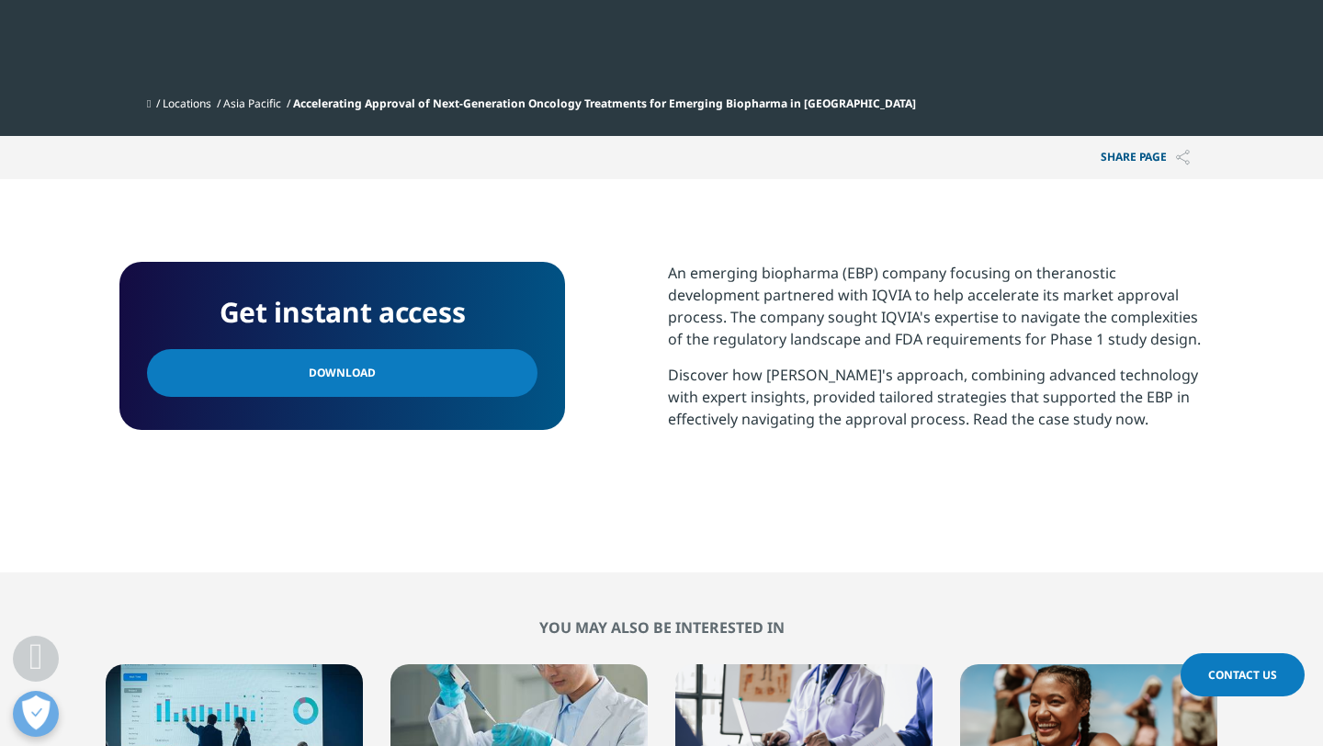
click at [491, 349] on link "Download" at bounding box center [342, 373] width 391 height 48
